Goal: Task Accomplishment & Management: Manage account settings

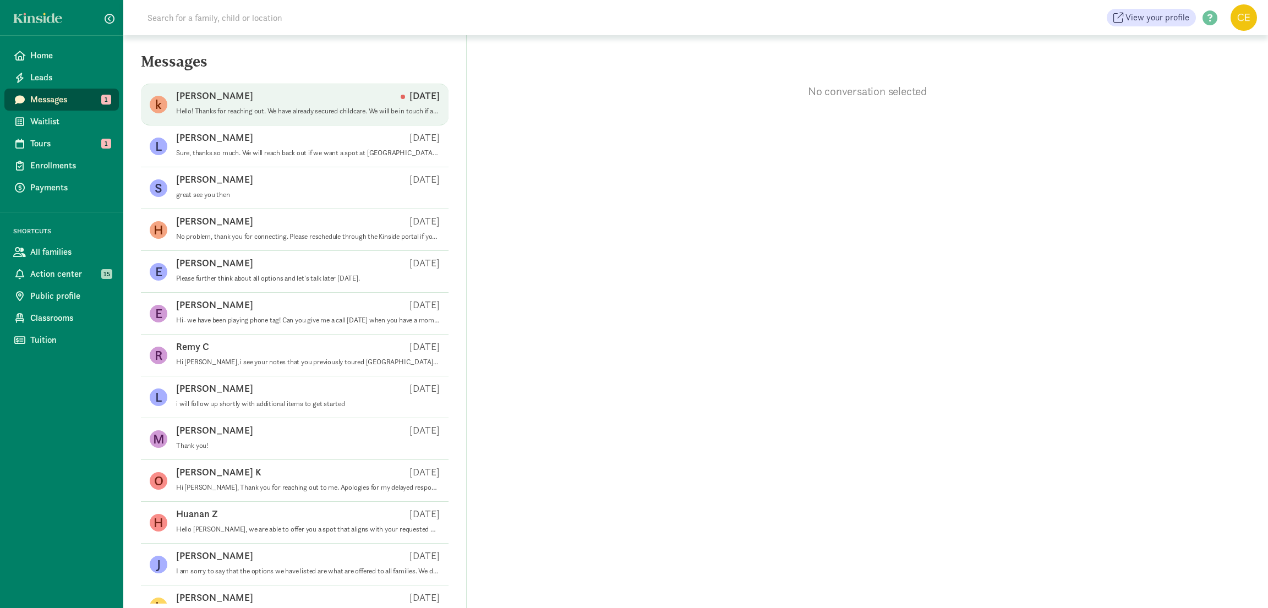
click at [246, 105] on div "[PERSON_NAME] b [DATE]" at bounding box center [308, 98] width 264 height 18
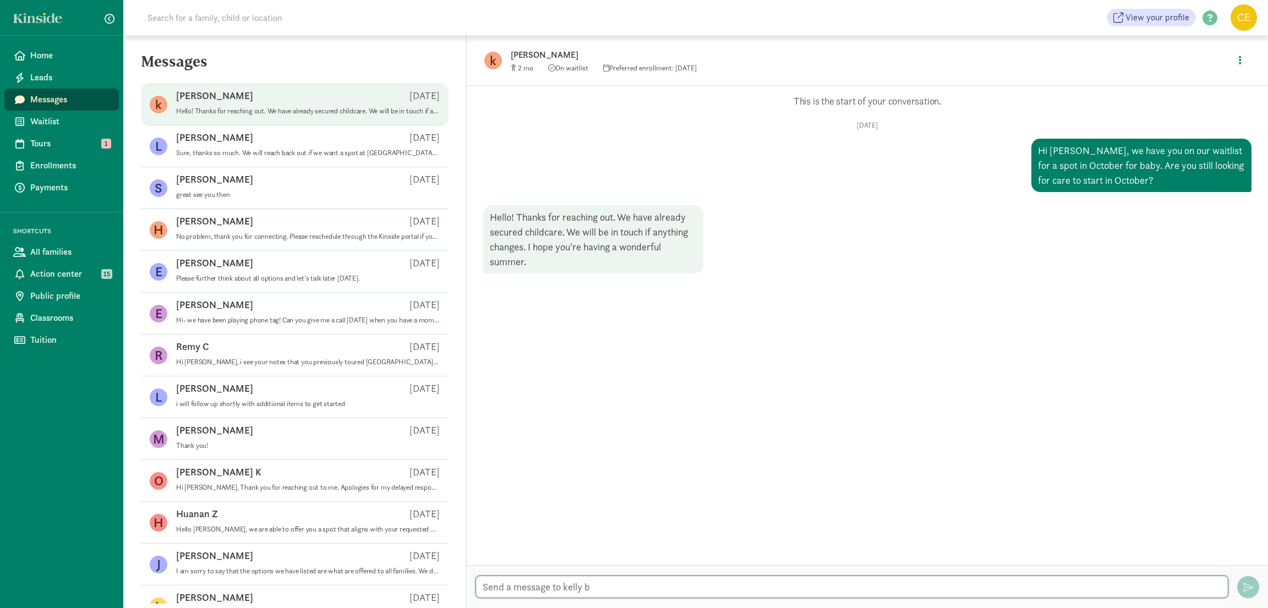
click at [506, 585] on textarea at bounding box center [852, 587] width 753 height 23
type textarea "Hi"
click at [48, 124] on span "Waitlist" at bounding box center [70, 121] width 80 height 13
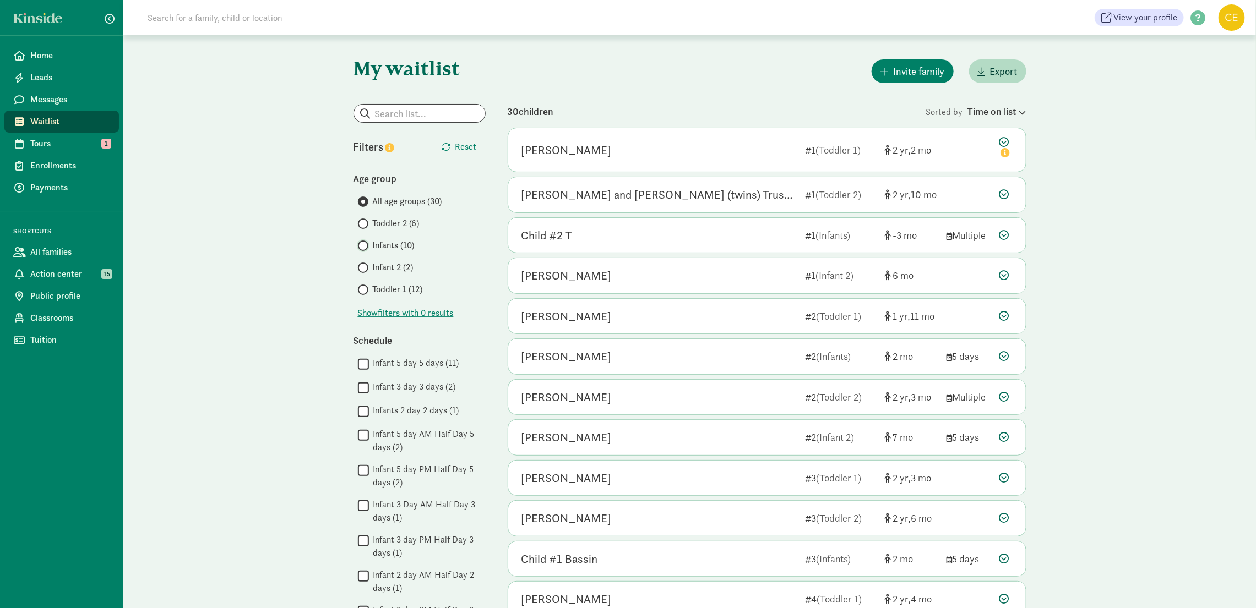
click at [362, 247] on input "Infants (10)" at bounding box center [361, 245] width 7 height 7
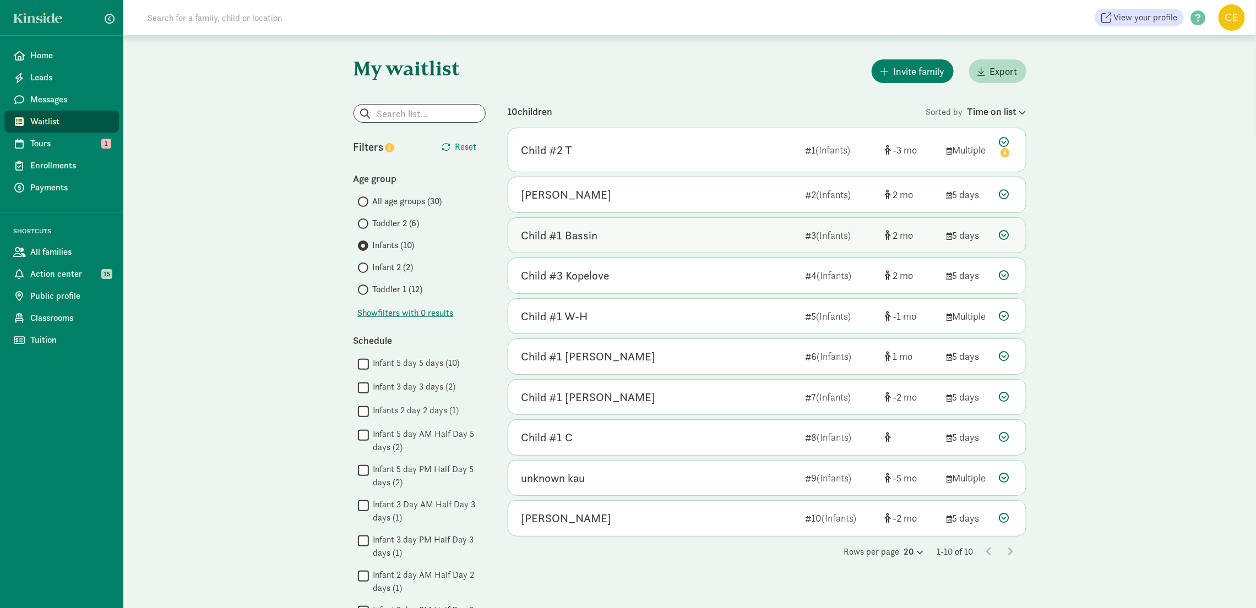
click at [1004, 238] on icon at bounding box center [1004, 235] width 10 height 10
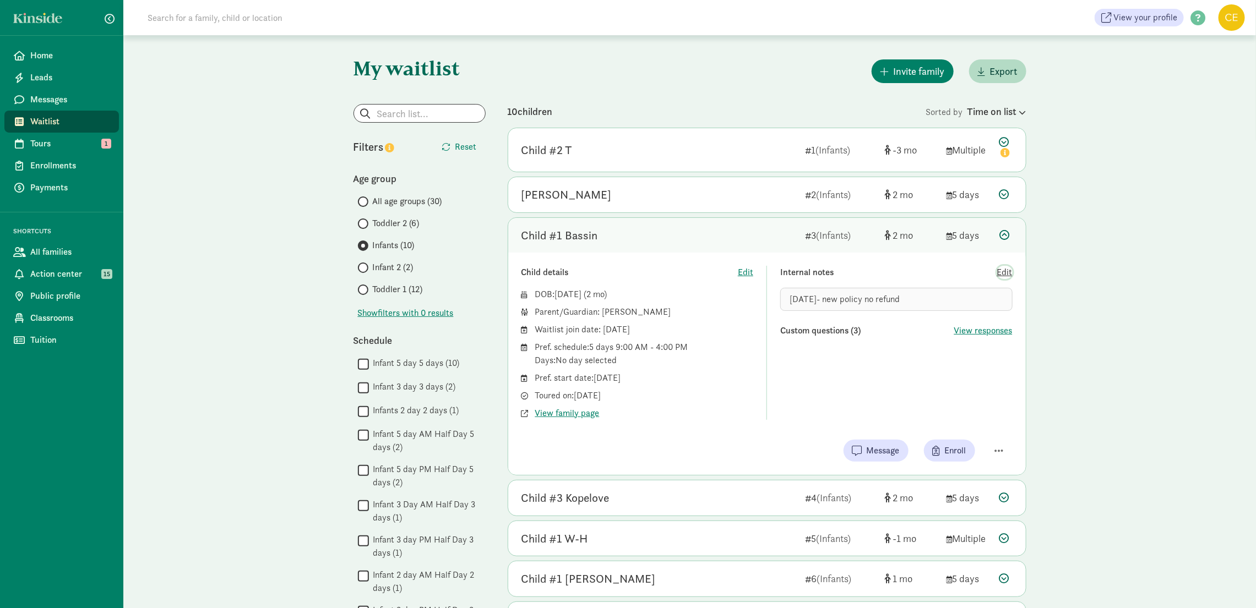
click at [1006, 273] on span "Edit" at bounding box center [1004, 272] width 15 height 13
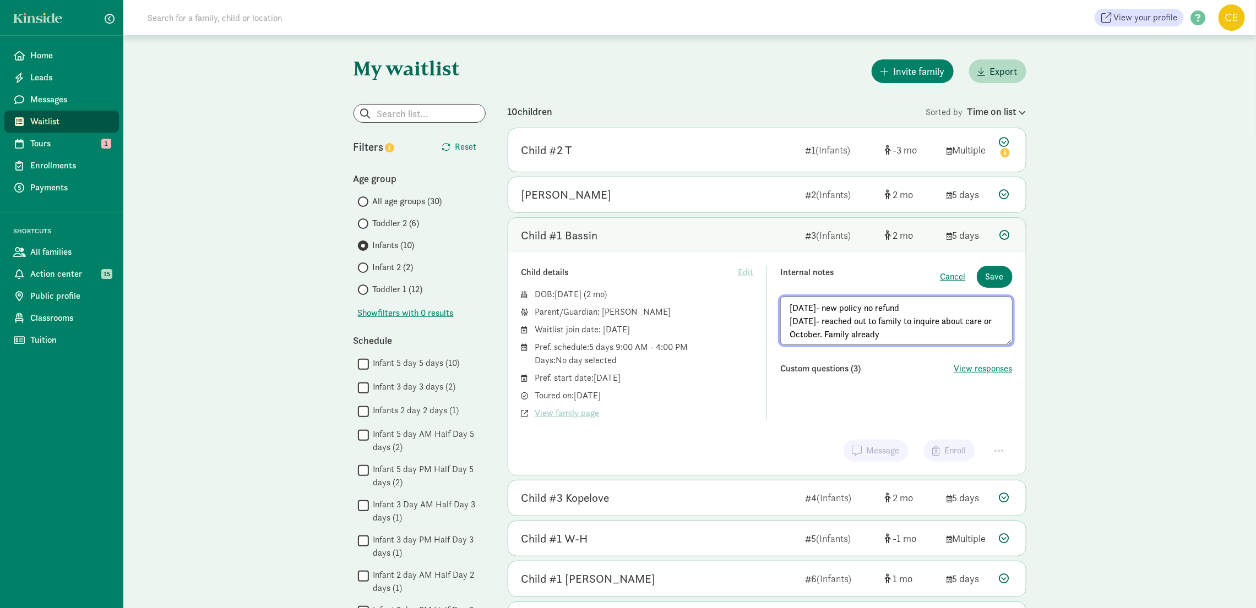
click at [909, 339] on textarea "[DATE]- new policy no refund [DATE]- reached out to family to inquire about car…" at bounding box center [896, 321] width 232 height 48
click at [808, 334] on textarea "[DATE]- new policy no refund [DATE]- reached out to family to inquire about car…" at bounding box center [896, 321] width 232 height 48
click at [976, 341] on textarea "[DATE]- new policy no refund [DATE]- reached out to family to inquire about car…" at bounding box center [896, 321] width 232 height 48
type textarea "[DATE]- new policy no refund [DATE]- reached out to family to inquire about car…"
click at [1001, 276] on span "Save" at bounding box center [994, 276] width 18 height 13
